Goal: Information Seeking & Learning: Check status

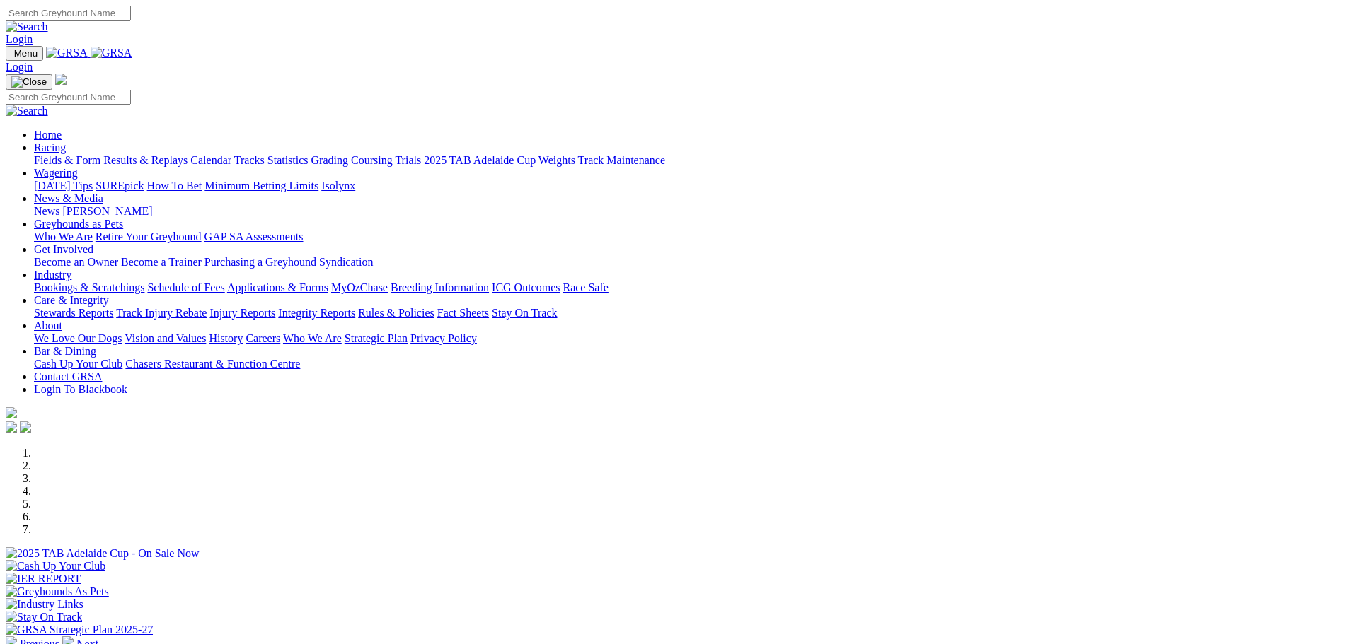
click at [187, 154] on link "Results & Replays" at bounding box center [145, 160] width 84 height 12
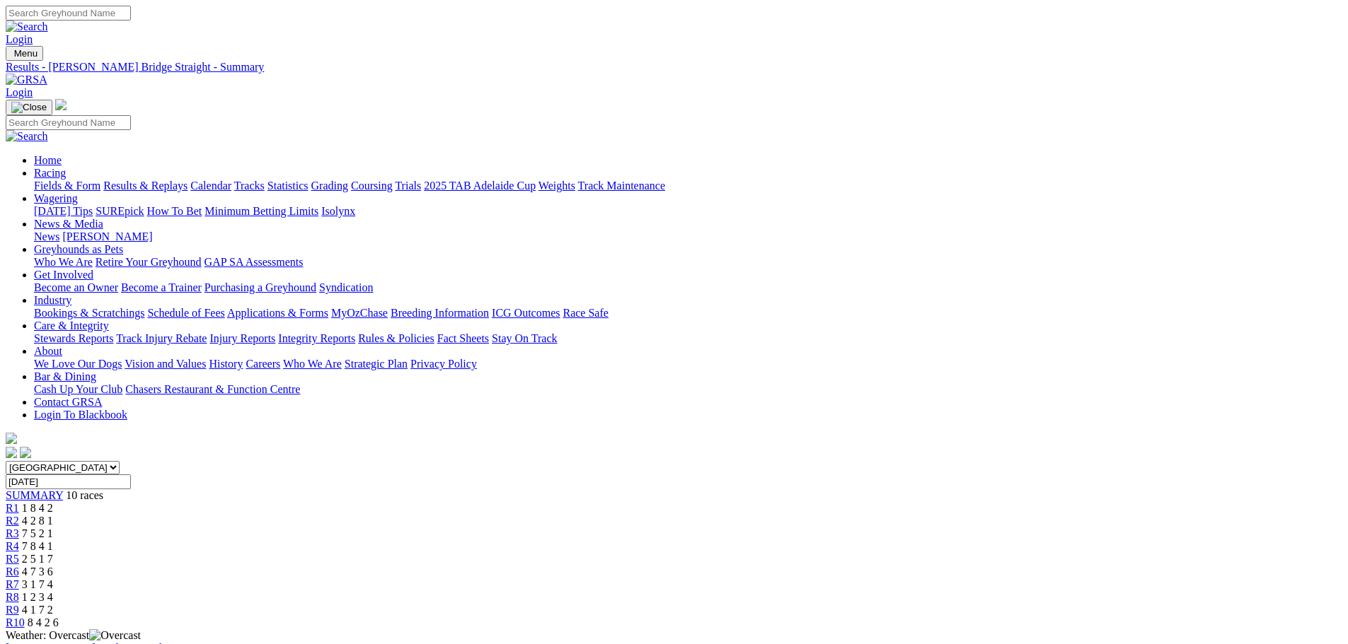
click at [53, 579] on span "3 1 7 4" at bounding box center [37, 585] width 31 height 12
